Goal: Find specific page/section: Find specific page/section

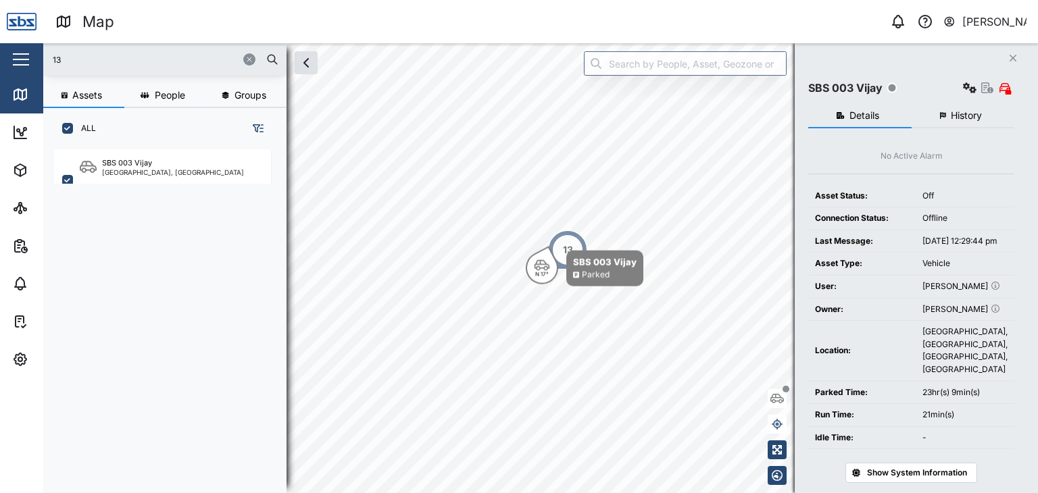
scroll to position [327, 211]
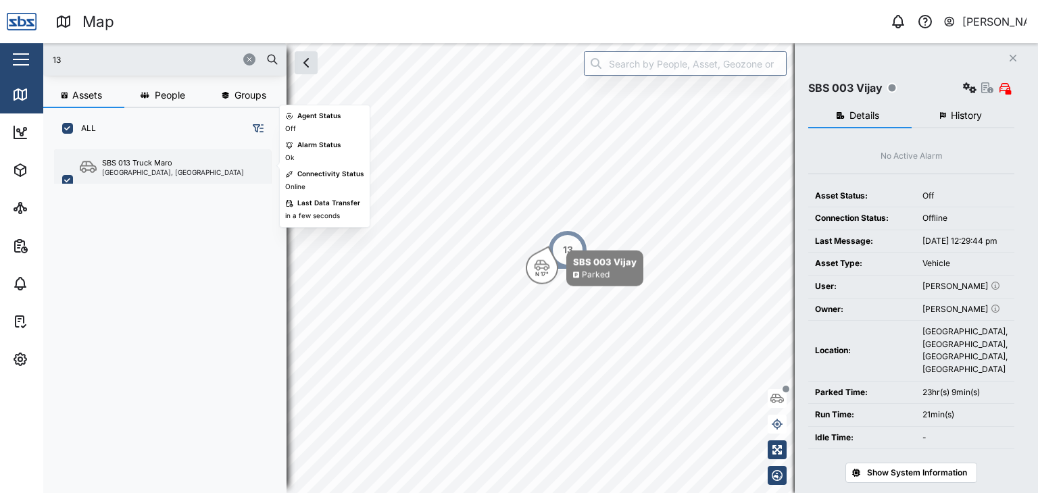
click at [171, 174] on div "[GEOGRAPHIC_DATA], [GEOGRAPHIC_DATA]" at bounding box center [173, 172] width 142 height 7
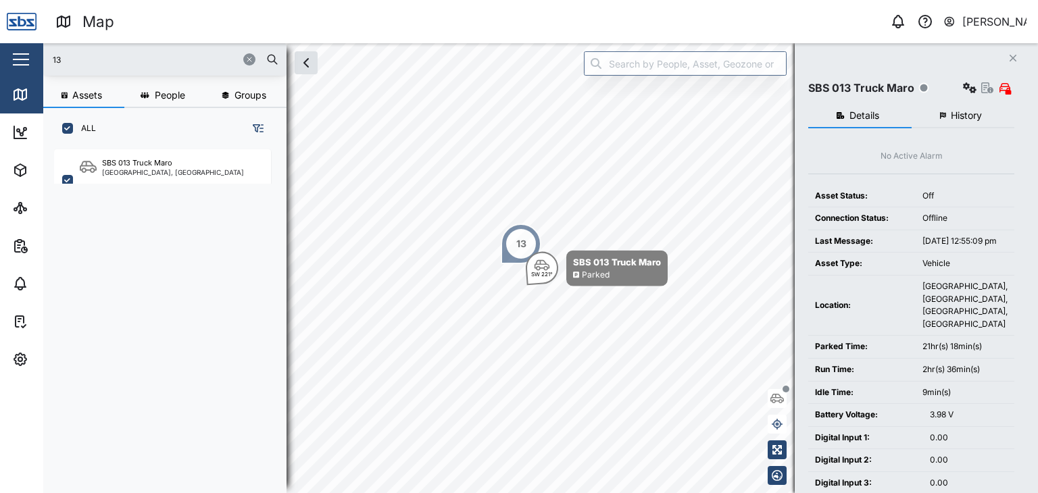
drag, startPoint x: 81, startPoint y: 49, endPoint x: 60, endPoint y: 67, distance: 27.8
click at [76, 52] on div "13" at bounding box center [164, 59] width 243 height 32
drag, startPoint x: 60, startPoint y: 67, endPoint x: 24, endPoint y: 66, distance: 36.5
click at [24, 66] on div "Map 0 [PERSON_NAME] Close Map Dashboard Assets ATS Camera Generator Personnel T…" at bounding box center [519, 246] width 1038 height 493
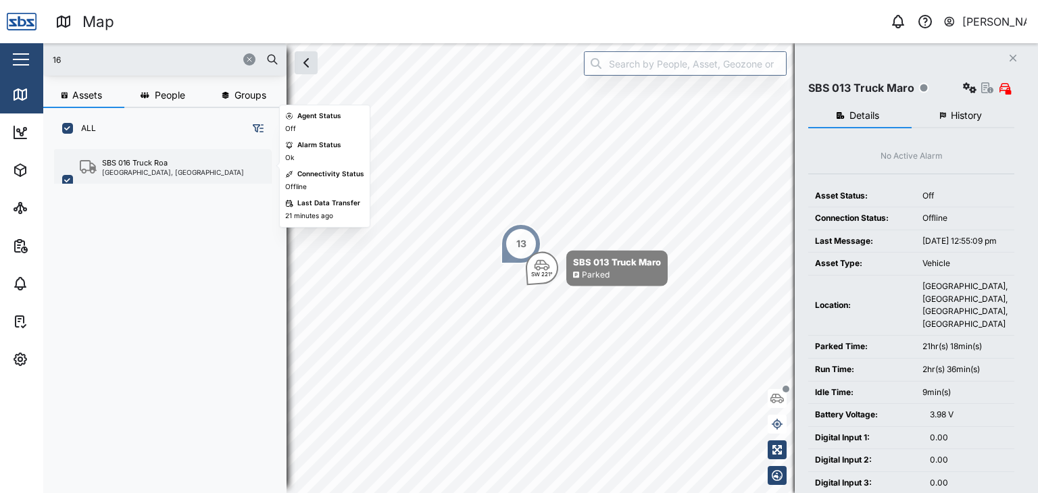
click at [140, 169] on div "[GEOGRAPHIC_DATA], [GEOGRAPHIC_DATA]" at bounding box center [173, 172] width 142 height 7
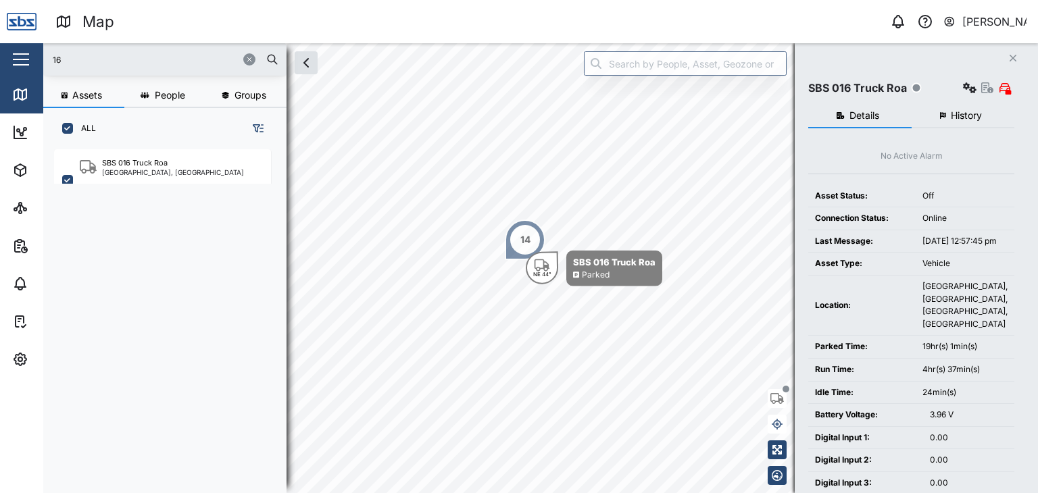
drag, startPoint x: 81, startPoint y: 68, endPoint x: 36, endPoint y: 61, distance: 45.9
click at [36, 61] on div "Map 0 [PERSON_NAME] Close Map Dashboard Assets ATS Camera Generator Personnel T…" at bounding box center [519, 246] width 1038 height 493
type input "003"
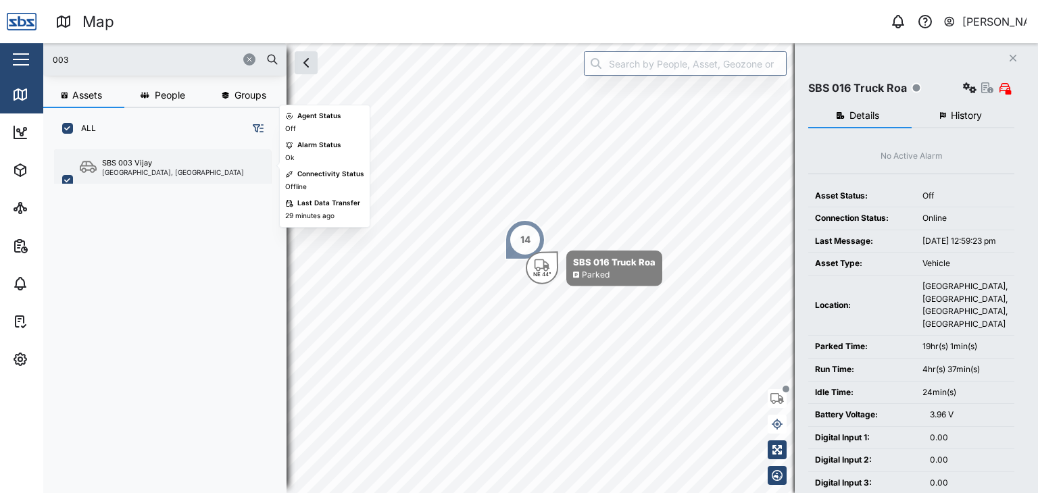
click at [145, 166] on div "SBS 003 Vijay" at bounding box center [127, 162] width 50 height 11
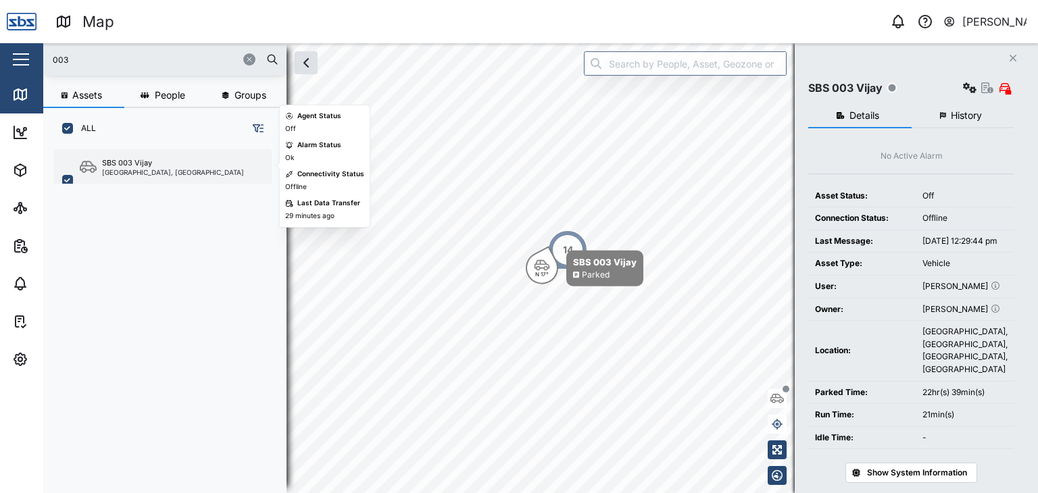
click at [143, 165] on div "SBS 003 Vijay" at bounding box center [127, 162] width 50 height 11
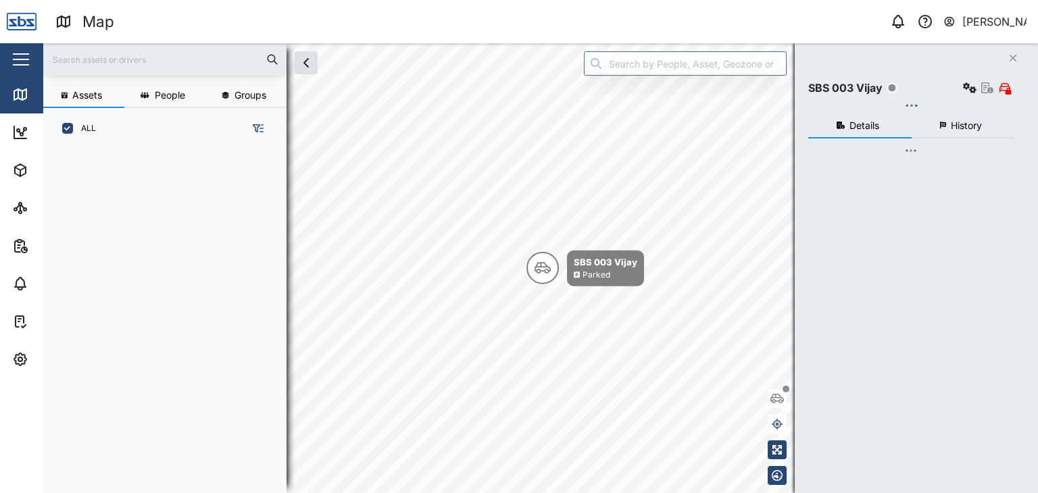
scroll to position [327, 211]
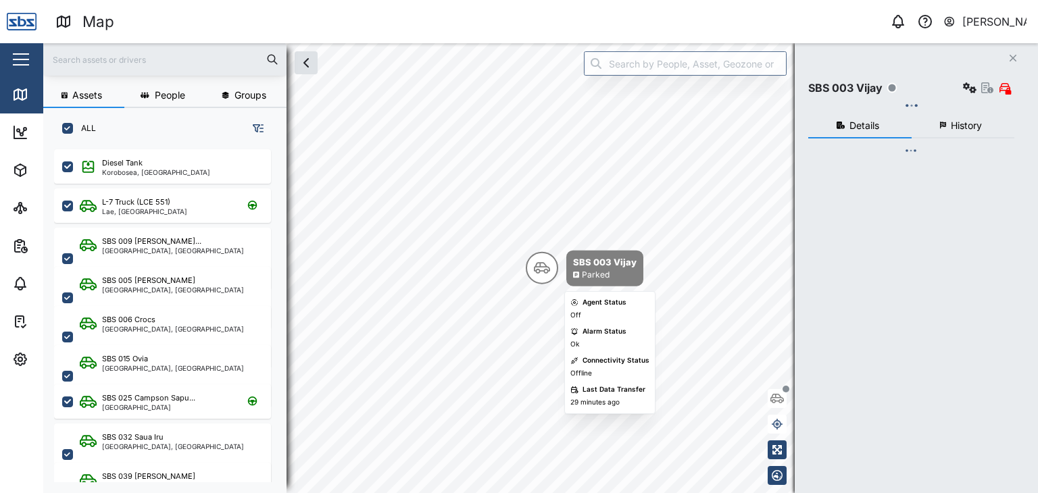
checkbox input "true"
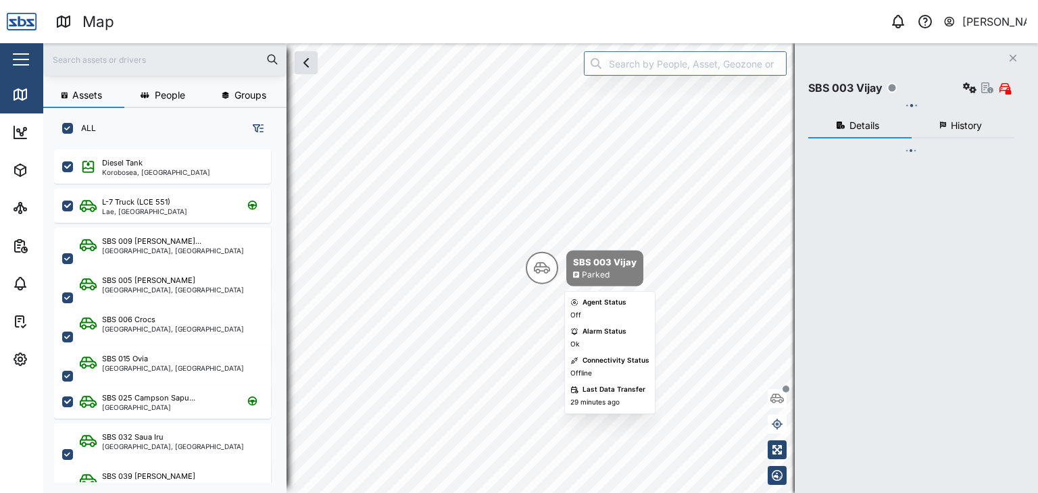
checkbox input "true"
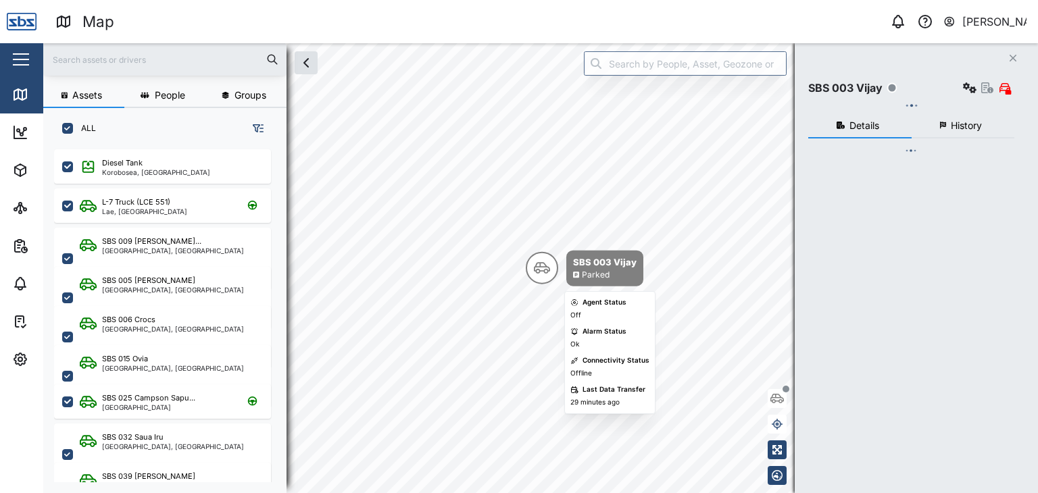
checkbox input "true"
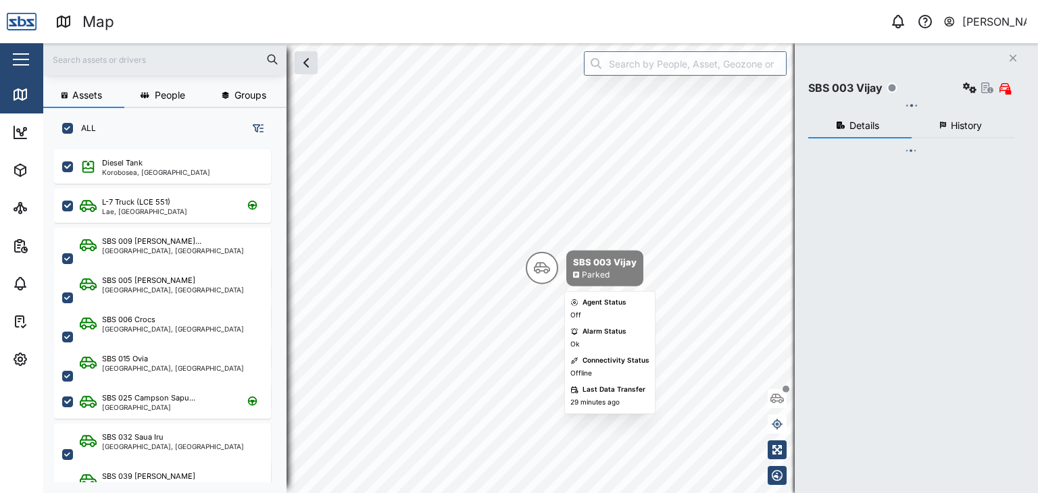
checkbox input "true"
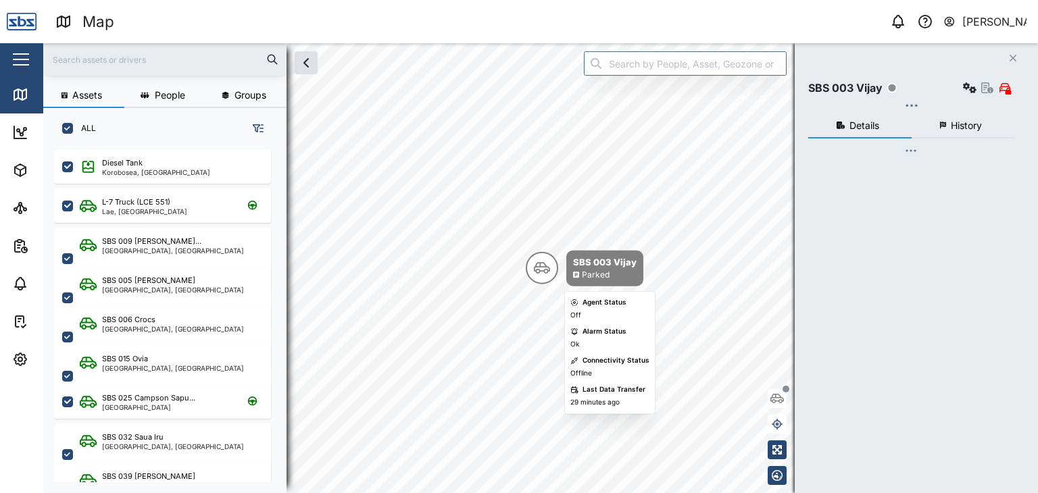
checkbox input "true"
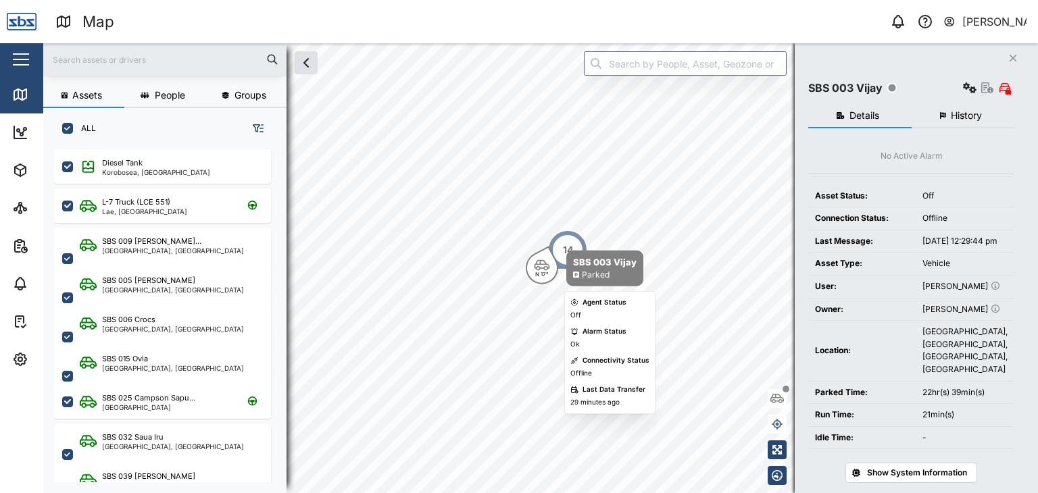
scroll to position [0, 0]
click at [120, 56] on input "text" at bounding box center [164, 59] width 227 height 20
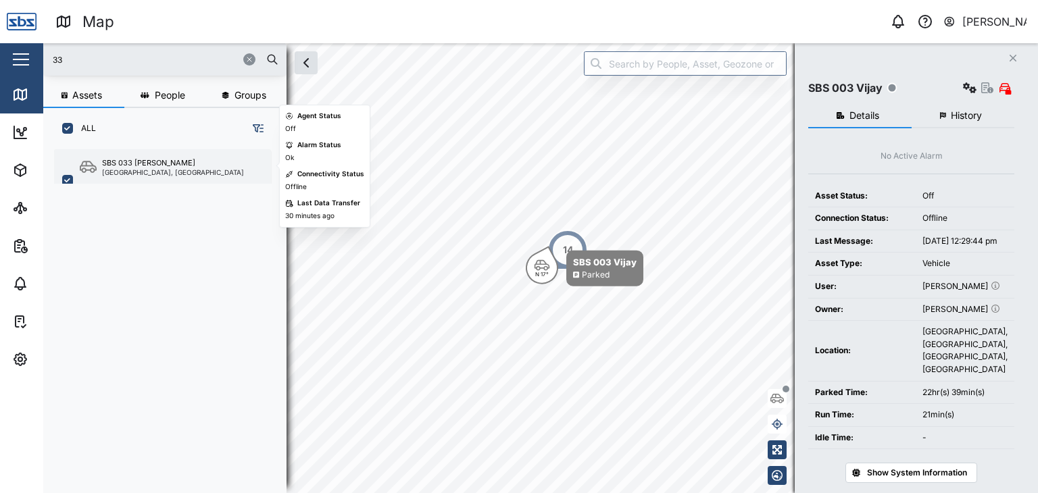
click at [174, 169] on div "[GEOGRAPHIC_DATA], [GEOGRAPHIC_DATA]" at bounding box center [173, 172] width 142 height 7
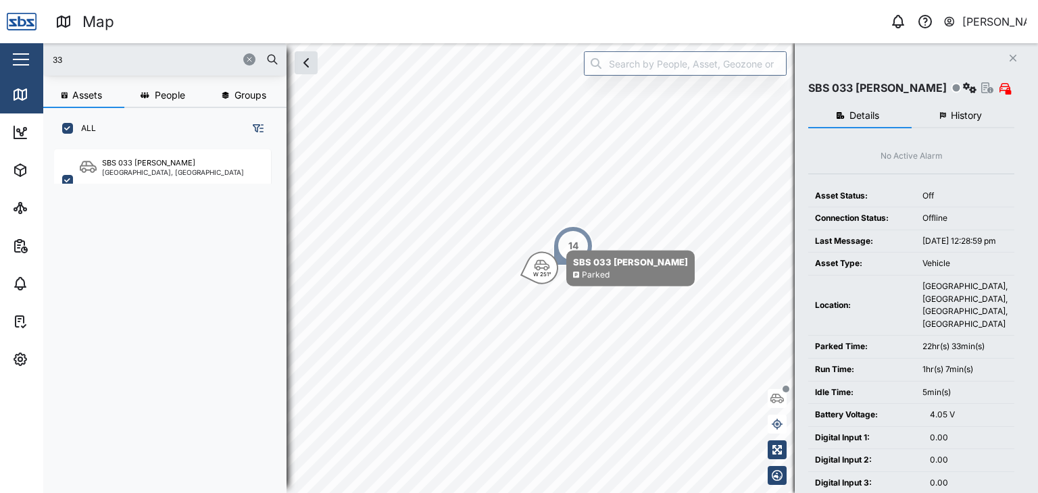
drag, startPoint x: 82, startPoint y: 62, endPoint x: 16, endPoint y: 41, distance: 68.8
click at [16, 41] on div "Map 0 Vijay Kumar Close Map Dashboard Assets ATS Camera Generator Personnel Tan…" at bounding box center [519, 246] width 1038 height 493
type input "29"
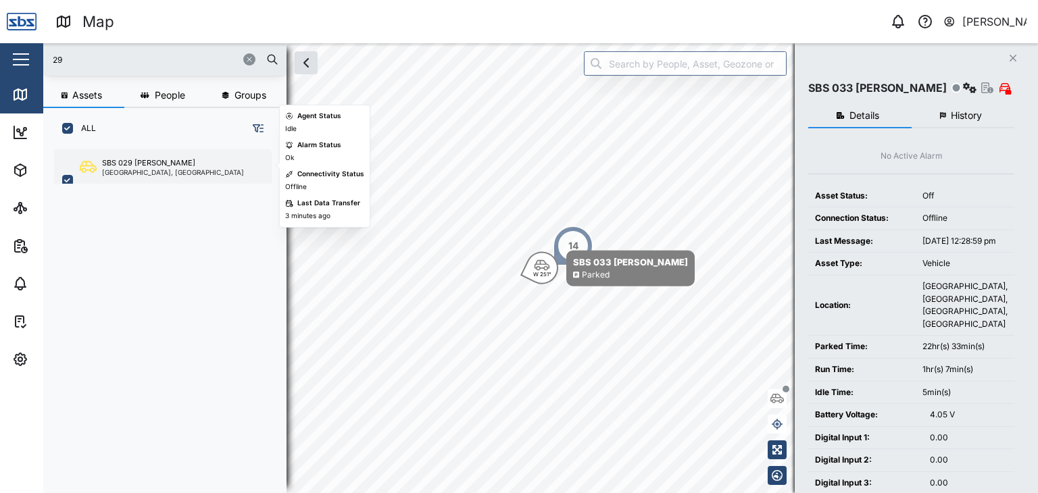
click at [174, 175] on div "[GEOGRAPHIC_DATA], [GEOGRAPHIC_DATA]" at bounding box center [173, 172] width 142 height 7
